Goal: Find specific page/section: Find specific page/section

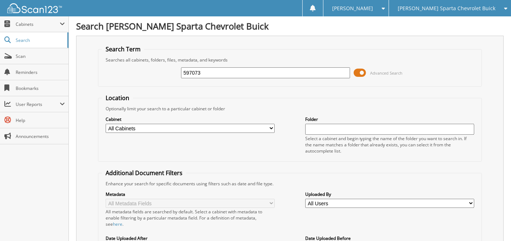
type input "597073"
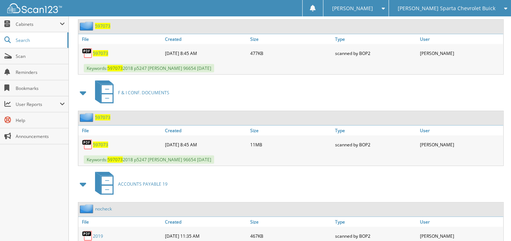
scroll to position [364, 0]
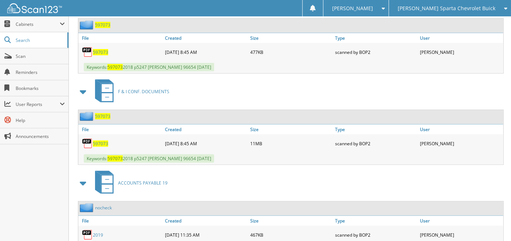
click at [103, 141] on span "597073" at bounding box center [100, 144] width 15 height 6
click at [437, 8] on span "[PERSON_NAME] Sparta Chevrolet Buick" at bounding box center [447, 8] width 98 height 4
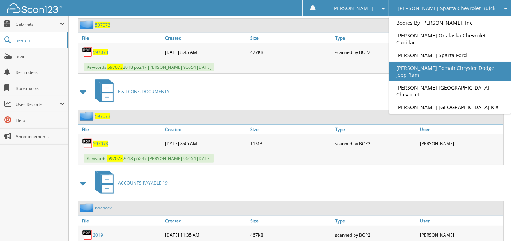
click at [455, 72] on link "[PERSON_NAME] Tomah Chrysler Dodge Jeep Ram" at bounding box center [450, 72] width 122 height 20
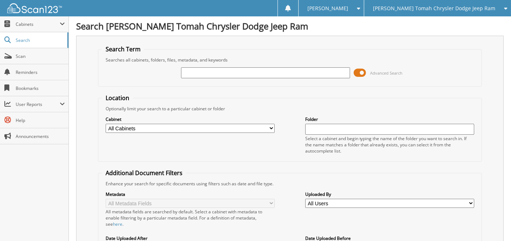
click at [230, 73] on input "text" at bounding box center [265, 72] width 169 height 11
type input "750875"
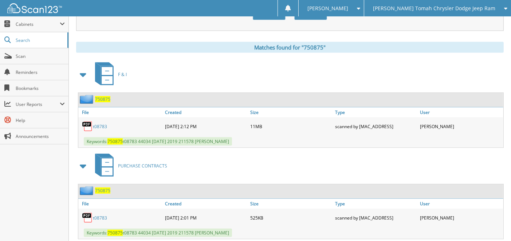
scroll to position [291, 0]
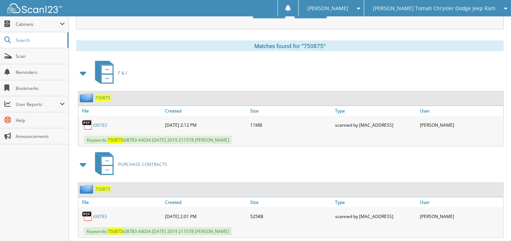
click at [101, 122] on link "t08783" at bounding box center [100, 125] width 14 height 6
